Goal: Task Accomplishment & Management: Use online tool/utility

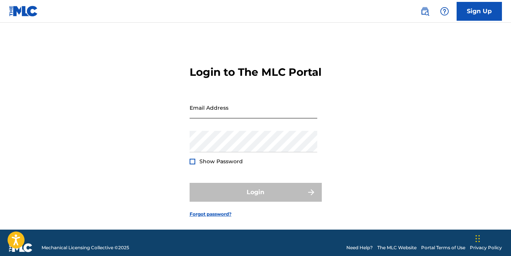
click at [216, 119] on input "Email Address" at bounding box center [254, 108] width 128 height 22
type input "[EMAIL_ADDRESS][DOMAIN_NAME]"
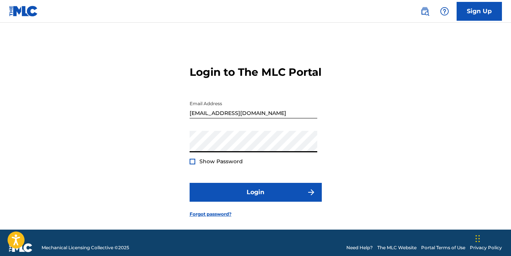
click at [190, 183] on button "Login" at bounding box center [256, 192] width 132 height 19
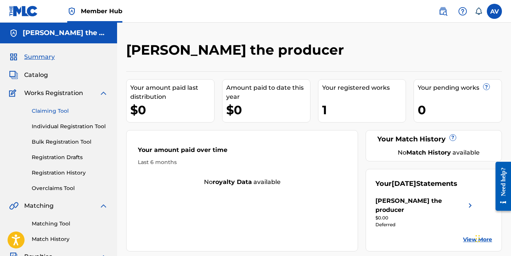
click at [51, 108] on link "Claiming Tool" at bounding box center [70, 111] width 76 height 8
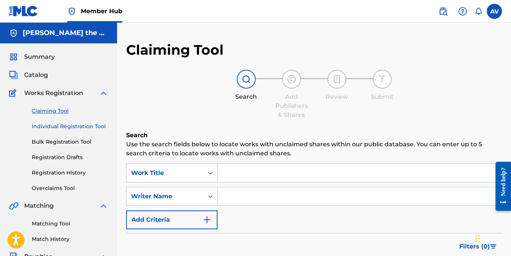
click at [54, 126] on link "Individual Registration Tool" at bounding box center [70, 127] width 76 height 8
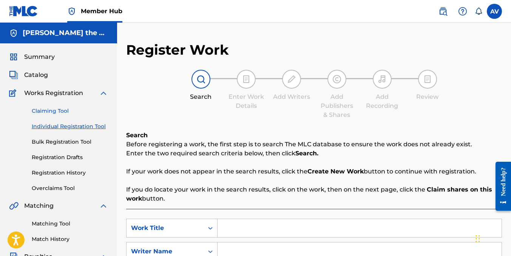
click at [62, 112] on link "Claiming Tool" at bounding box center [70, 111] width 76 height 8
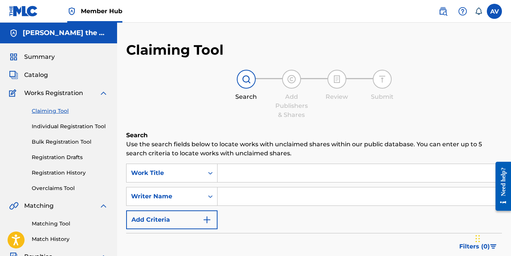
click at [234, 171] on input "Search Form" at bounding box center [359, 173] width 284 height 18
drag, startPoint x: 246, startPoint y: 160, endPoint x: 245, endPoint y: 170, distance: 10.2
paste input "ABAJO DEL AGUA"
type input "ABAJO DEL AGUA"
paste input "[PERSON_NAME] [PERSON_NAME]"
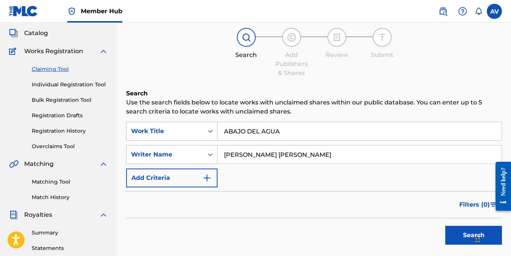
scroll to position [113, 0]
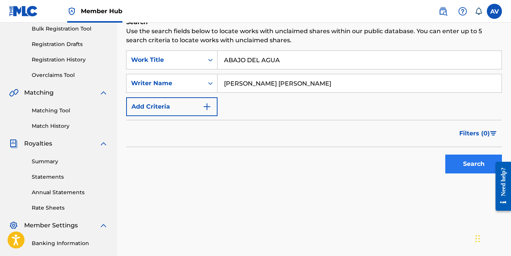
type input "[PERSON_NAME] [PERSON_NAME]"
click at [458, 166] on button "Search" at bounding box center [473, 164] width 57 height 19
click at [459, 160] on button "Search" at bounding box center [473, 164] width 57 height 19
click at [197, 85] on div "Writer Name" at bounding box center [165, 83] width 68 height 9
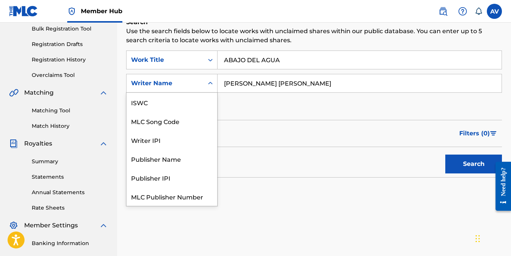
scroll to position [19, 0]
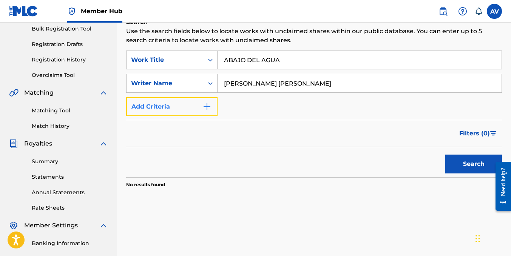
click at [208, 105] on img "Search Form" at bounding box center [206, 106] width 9 height 9
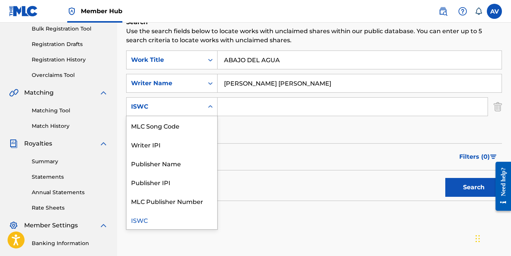
click at [202, 108] on div "ISWC" at bounding box center [164, 107] width 77 height 14
click at [161, 185] on div "Publisher IPI" at bounding box center [171, 182] width 91 height 19
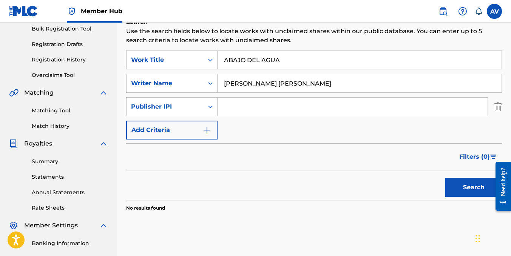
paste input "00686021835"
type input "00686021835"
click at [449, 184] on button "Search" at bounding box center [473, 187] width 57 height 19
click at [498, 106] on img "Search Form" at bounding box center [497, 106] width 8 height 19
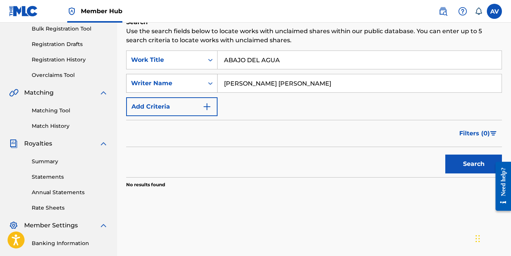
drag, startPoint x: 230, startPoint y: 90, endPoint x: 162, endPoint y: 91, distance: 68.3
click at [163, 90] on div "SearchWithCriteria806adb5b-4fd0-4a61-babd-fcc1140df050 Writer Name [PERSON_NAME…" at bounding box center [314, 83] width 376 height 19
click at [210, 82] on icon "Search Form" at bounding box center [211, 84] width 8 height 8
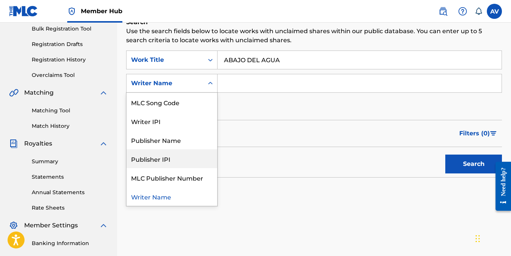
click at [186, 157] on div "Publisher IPI" at bounding box center [171, 159] width 91 height 19
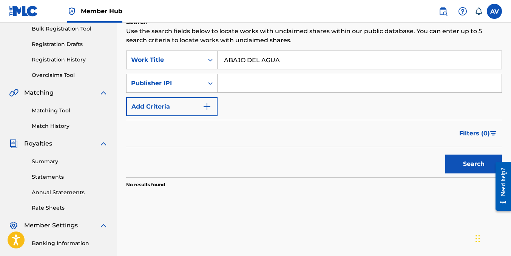
paste input "00686021835"
type input "00686021835"
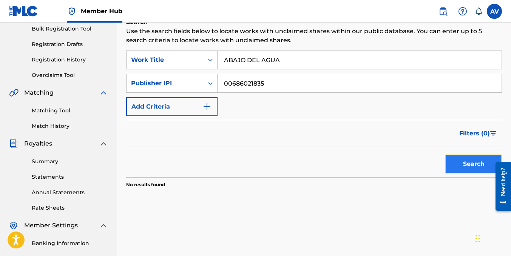
click at [469, 162] on button "Search" at bounding box center [473, 164] width 57 height 19
drag, startPoint x: 266, startPoint y: 81, endPoint x: 180, endPoint y: 86, distance: 85.9
click at [182, 87] on div "SearchWithCriteria4a8c5080-fb4c-4866-81db-fd29f26e6519 Publisher IPI 00686021835" at bounding box center [314, 83] width 376 height 19
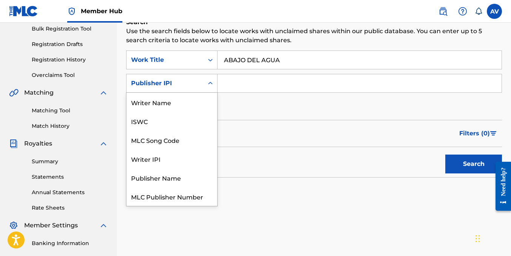
click at [208, 84] on icon "Search Form" at bounding box center [211, 84] width 8 height 8
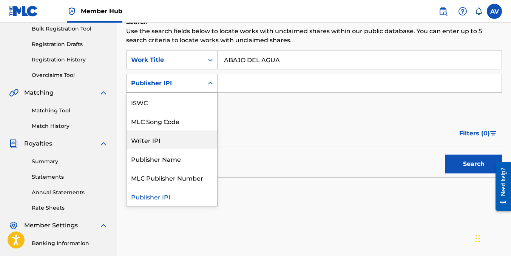
click at [173, 140] on div "Writer IPI" at bounding box center [171, 140] width 91 height 19
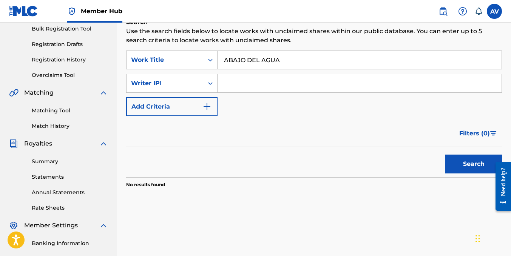
paste input "01143562182"
type input "01143562182"
click at [452, 163] on button "Search" at bounding box center [473, 164] width 57 height 19
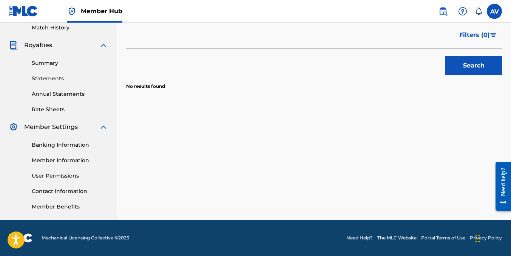
scroll to position [0, 0]
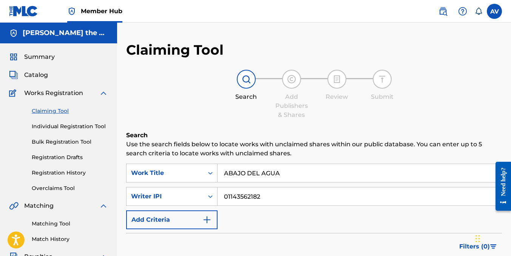
click at [100, 93] on img at bounding box center [103, 93] width 9 height 9
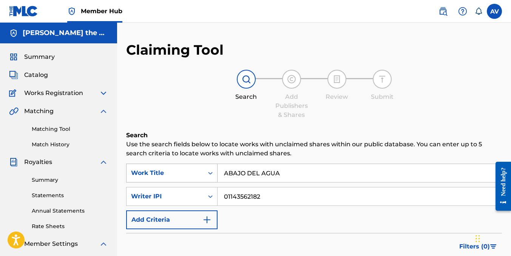
drag, startPoint x: 286, startPoint y: 170, endPoint x: 214, endPoint y: 174, distance: 71.9
click at [214, 174] on div "SearchWithCriteria24cf35a5-f679-484c-8003-1c2f20ecb01b Work Title ABAJO DEL AGUA" at bounding box center [314, 173] width 376 height 19
paste input "MIRAME A LOS OJOS"
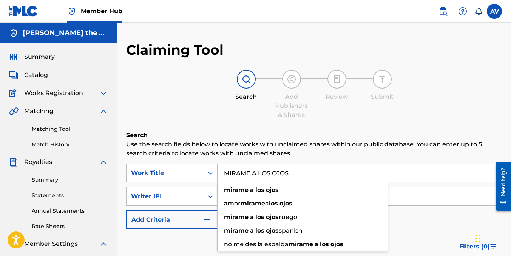
type input "MIRAME A LOS OJOS"
click at [431, 231] on form "SearchWithCriteria24cf35a5-f679-484c-8003-1c2f20ecb01b Work Title MIRAME A LOS …" at bounding box center [314, 227] width 376 height 127
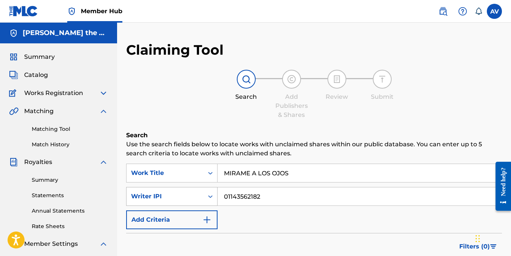
drag, startPoint x: 251, startPoint y: 196, endPoint x: 181, endPoint y: 195, distance: 69.9
click at [183, 195] on div "SearchWithCriteriaefea9c4c-d881-4733-bd44-66c04d3af2b9 Writer IPI 01143562182" at bounding box center [314, 196] width 376 height 19
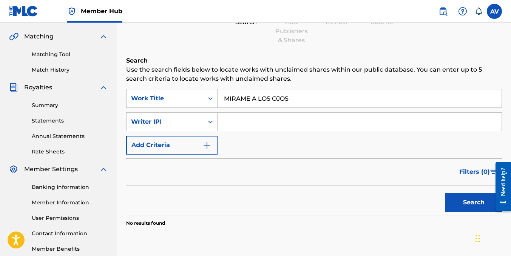
scroll to position [76, 0]
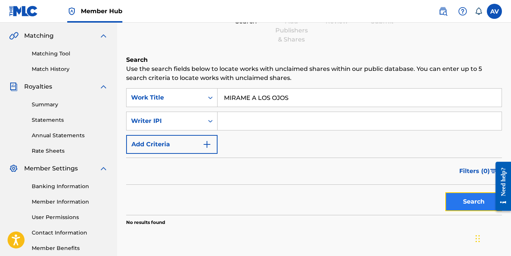
click at [451, 197] on button "Search" at bounding box center [473, 202] width 57 height 19
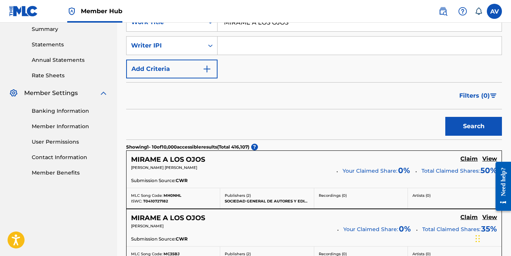
scroll to position [38, 0]
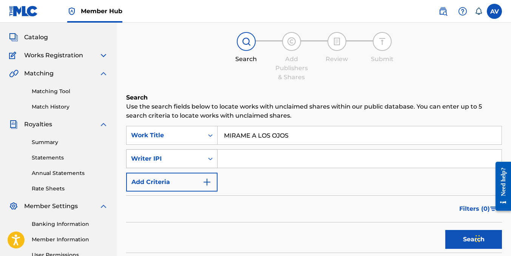
click at [202, 159] on div "Writer IPI" at bounding box center [164, 159] width 77 height 14
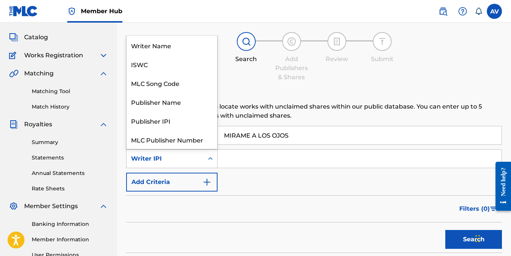
scroll to position [19, 0]
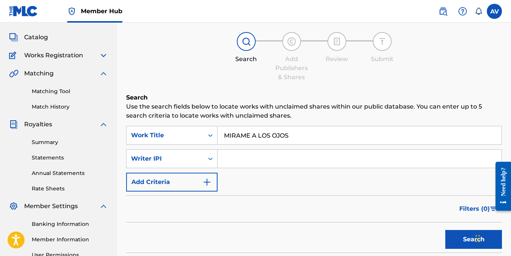
paste input "01143562182"
type input "01143562182"
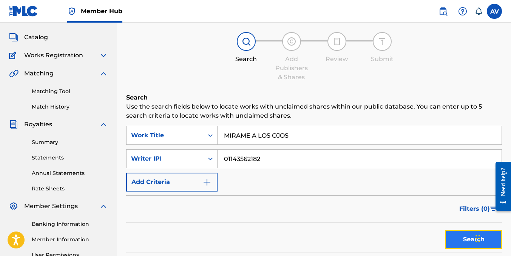
click at [461, 234] on button "Search" at bounding box center [473, 239] width 57 height 19
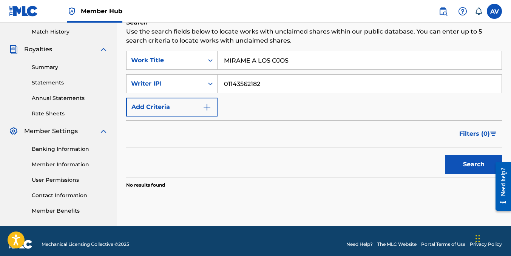
scroll to position [113, 0]
